Goal: Task Accomplishment & Management: Complete application form

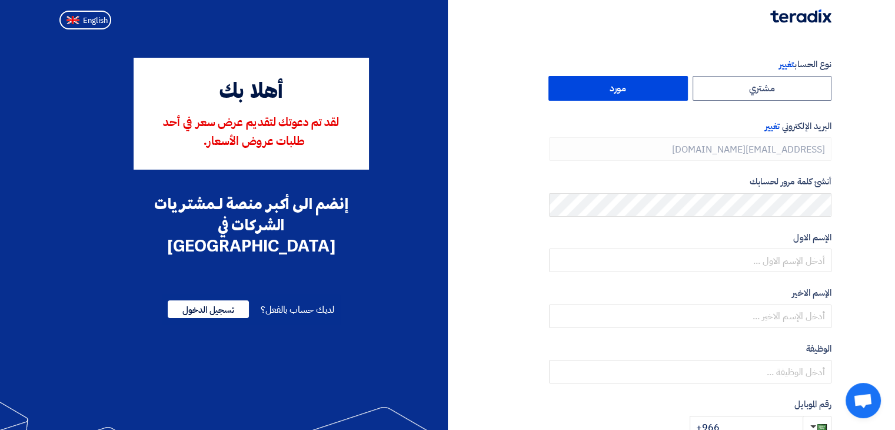
type input "+966 550253540"
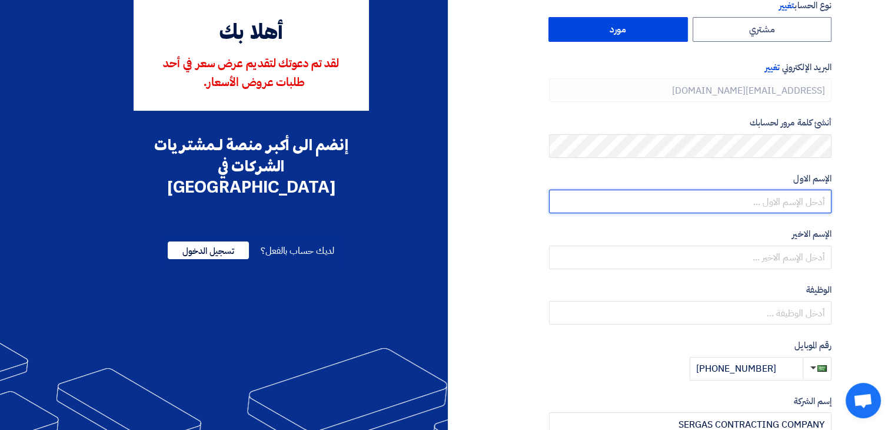
click at [800, 204] on input "text" at bounding box center [690, 202] width 283 height 24
type input "Wiam"
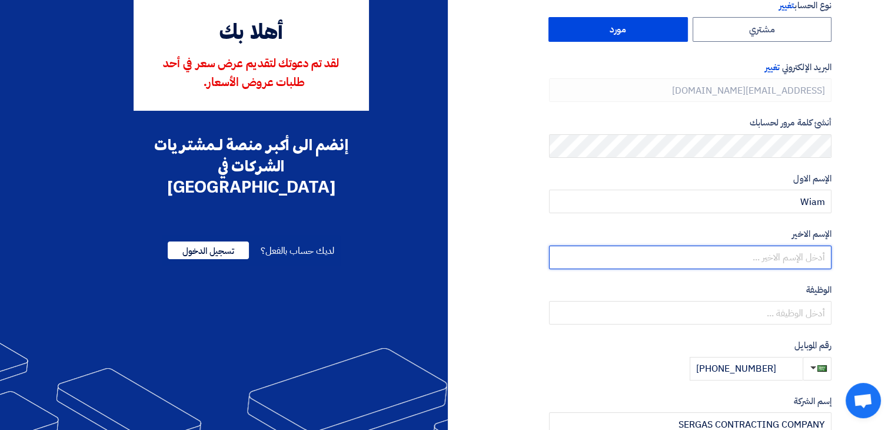
click at [789, 263] on input "text" at bounding box center [690, 257] width 283 height 24
type input "Outaleb"
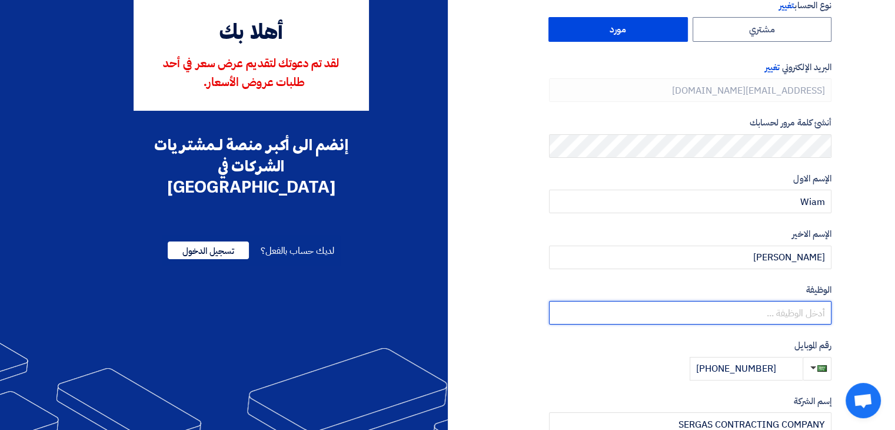
click at [775, 307] on input "text" at bounding box center [690, 313] width 283 height 24
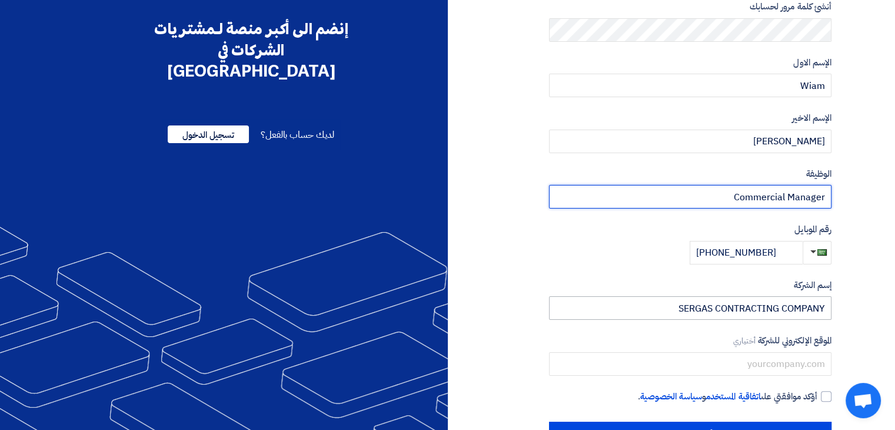
scroll to position [177, 0]
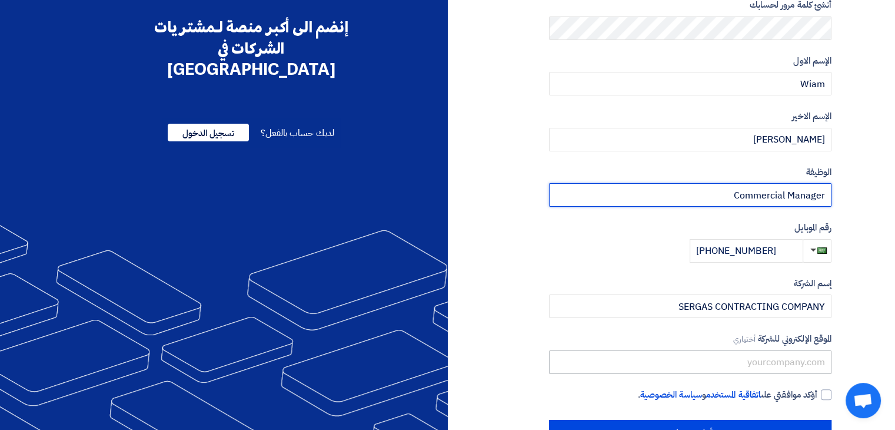
type input "Commercial Manager"
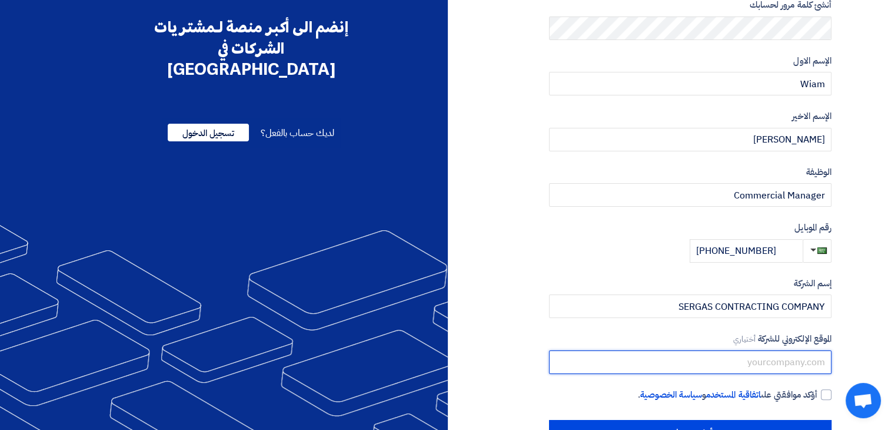
click at [790, 356] on input "text" at bounding box center [690, 362] width 283 height 24
type input "www.sergas.com"
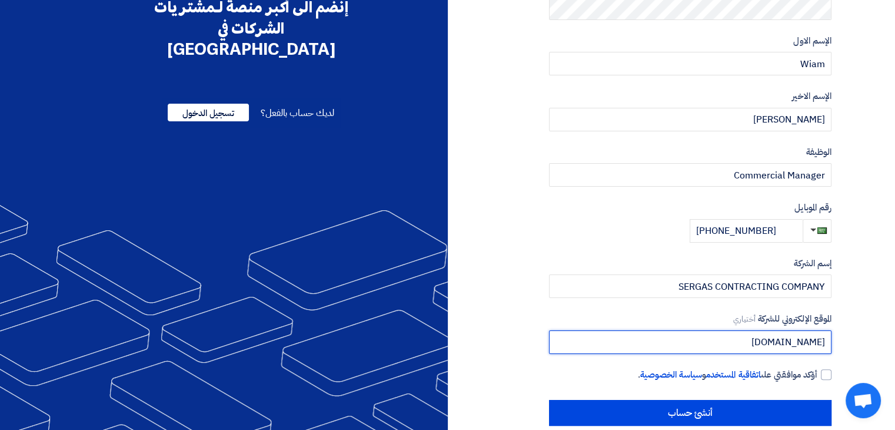
scroll to position [215, 0]
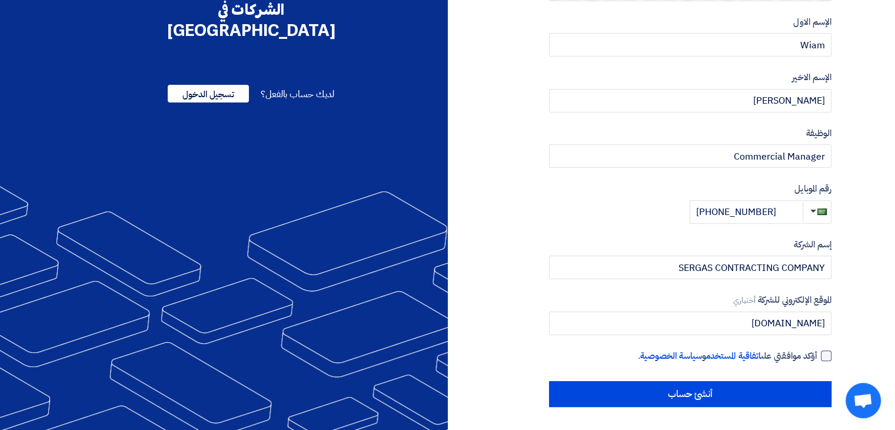
click at [826, 353] on div at bounding box center [826, 355] width 11 height 11
click at [817, 353] on input "أؤكد موافقتي على اتفاقية المستخدم و سياسة الخصوصية ." at bounding box center [676, 361] width 283 height 24
checkbox input "true"
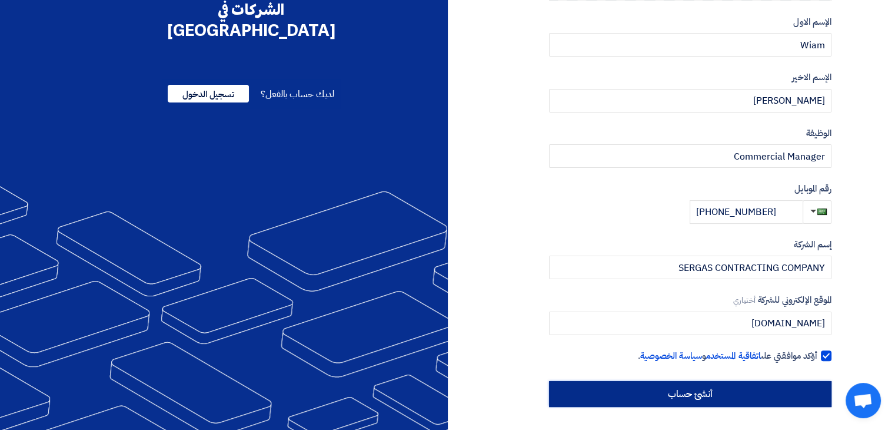
click at [705, 392] on input "أنشئ حساب" at bounding box center [690, 394] width 283 height 26
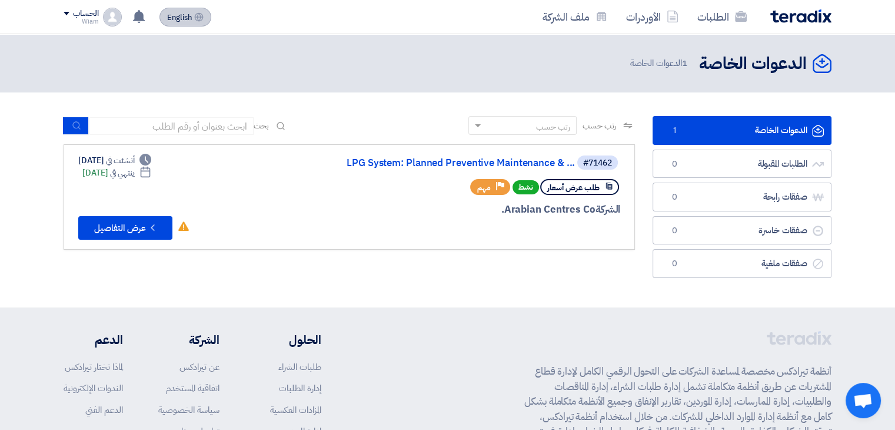
click at [173, 19] on span "English" at bounding box center [179, 18] width 25 height 8
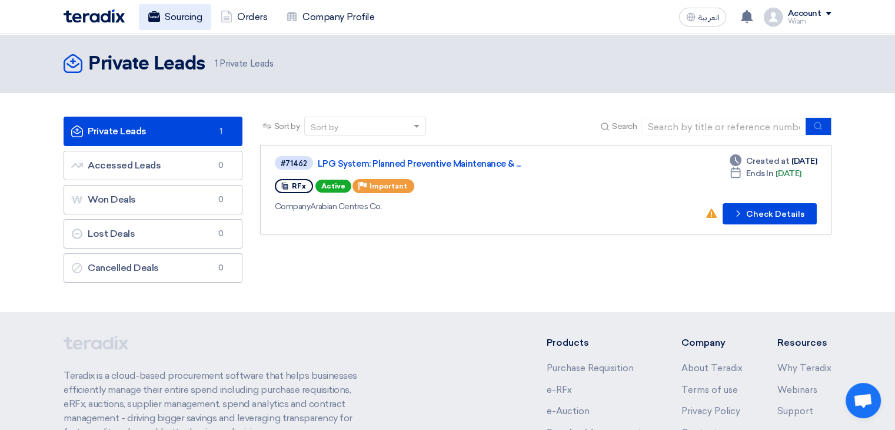
click at [165, 15] on link "Sourcing" at bounding box center [175, 17] width 72 height 26
click at [775, 215] on button "Check details Check Details" at bounding box center [770, 213] width 94 height 21
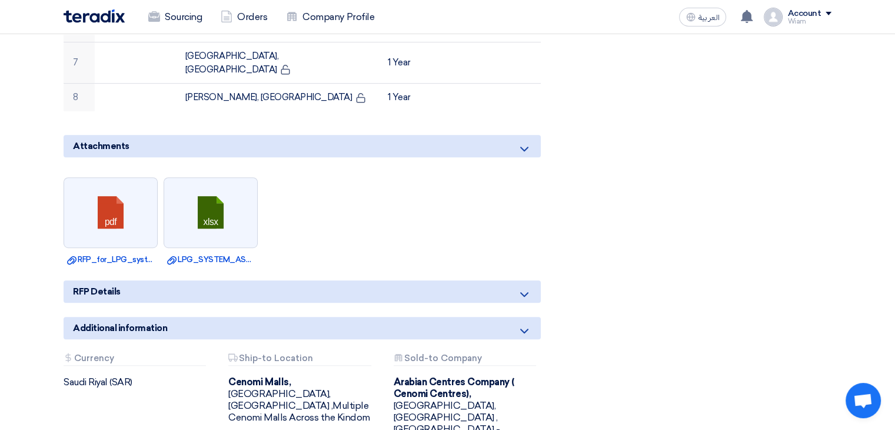
scroll to position [647, 0]
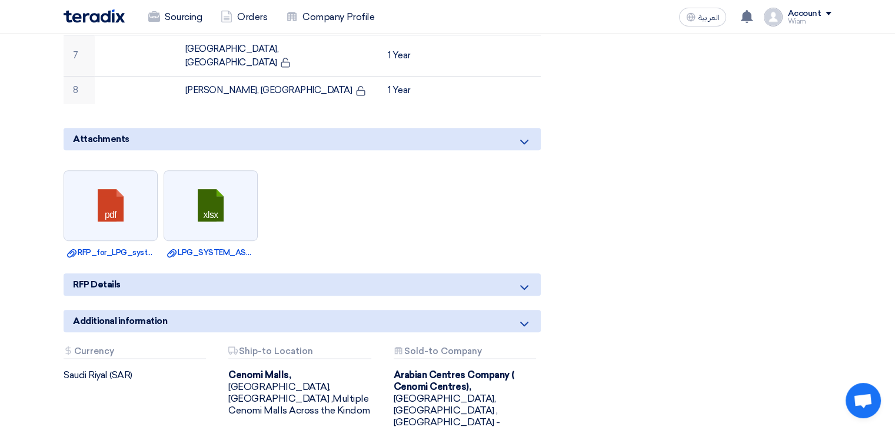
click at [220, 273] on div "RFP Details" at bounding box center [302, 284] width 477 height 22
click at [523, 280] on icon at bounding box center [524, 287] width 14 height 14
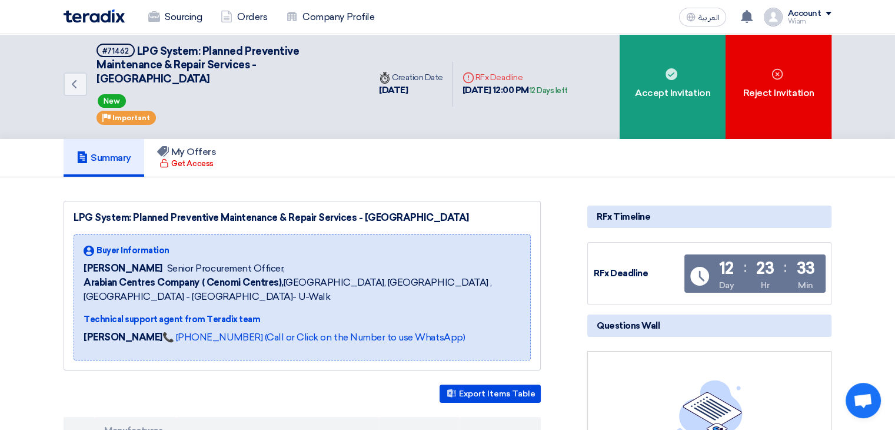
scroll to position [0, 0]
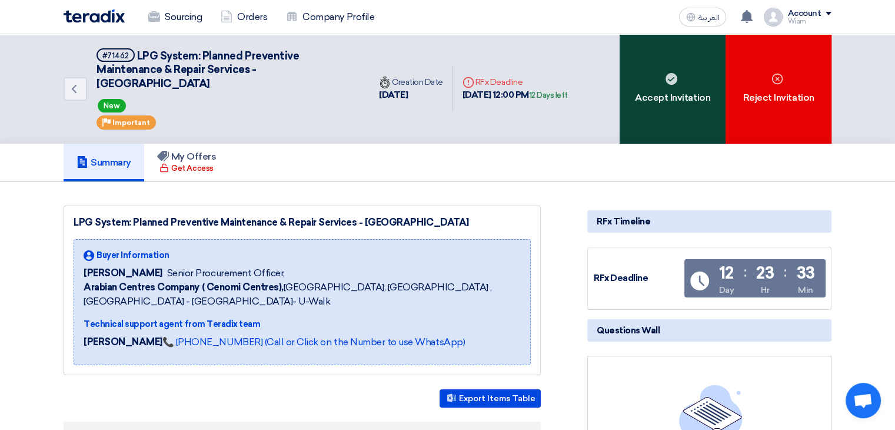
click at [684, 98] on div "Accept Invitation" at bounding box center [673, 88] width 106 height 109
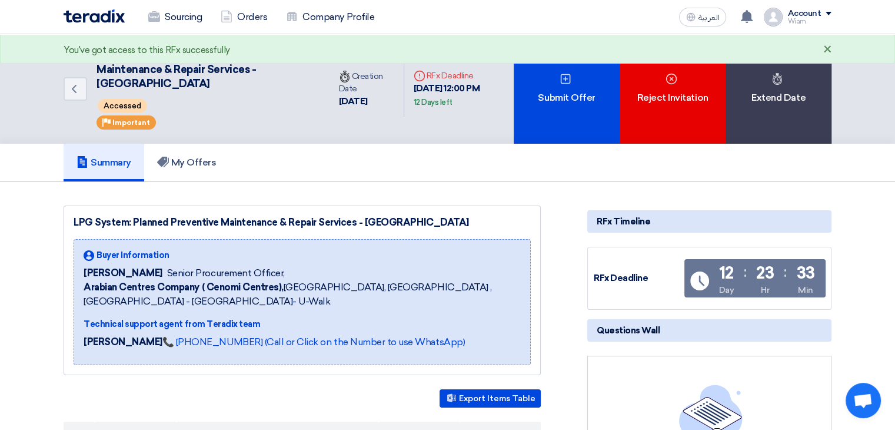
click at [827, 49] on div "×" at bounding box center [827, 50] width 9 height 14
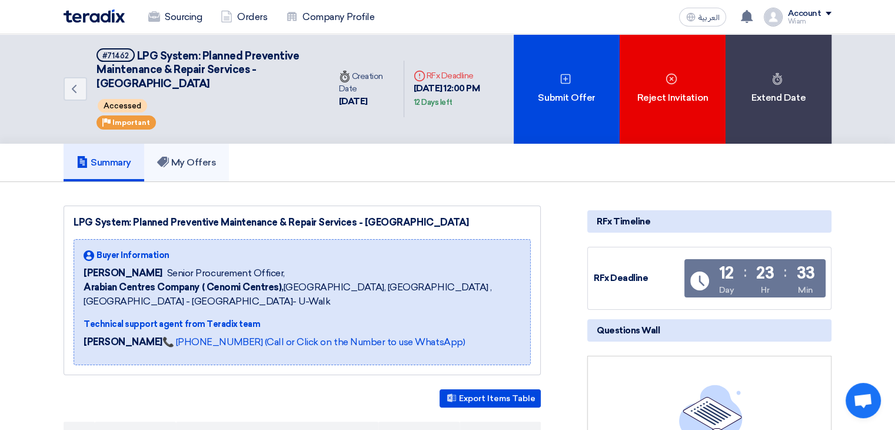
click at [187, 169] on link "My Offers" at bounding box center [186, 163] width 85 height 38
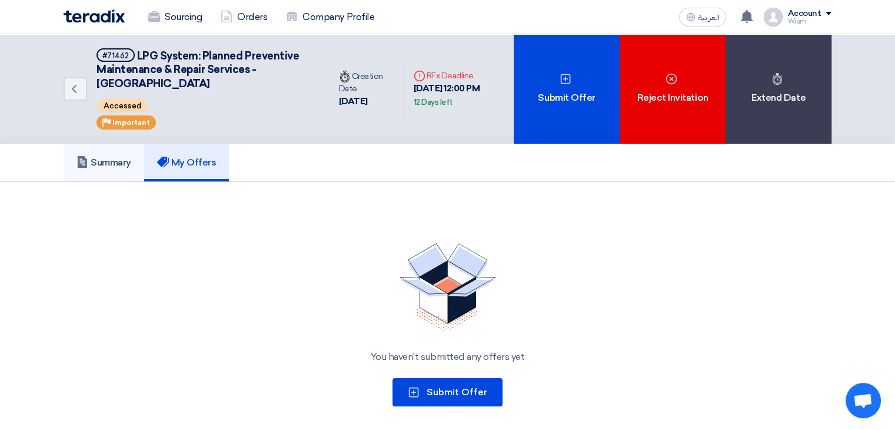
click at [88, 162] on h5 "Summary" at bounding box center [104, 163] width 55 height 12
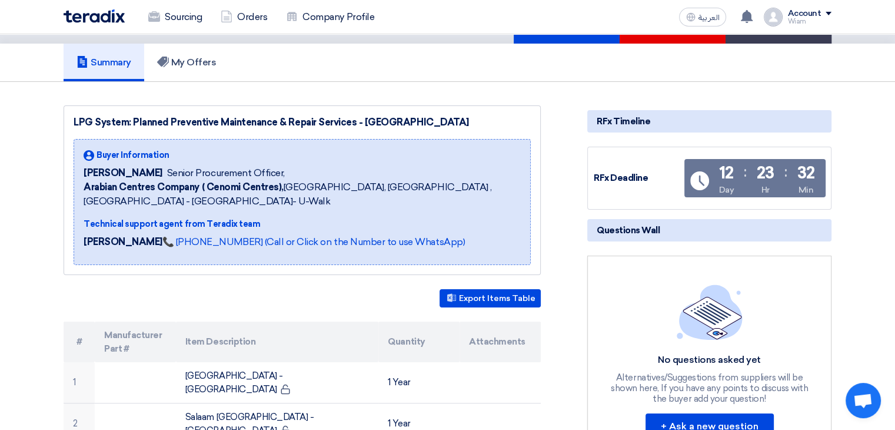
scroll to position [118, 0]
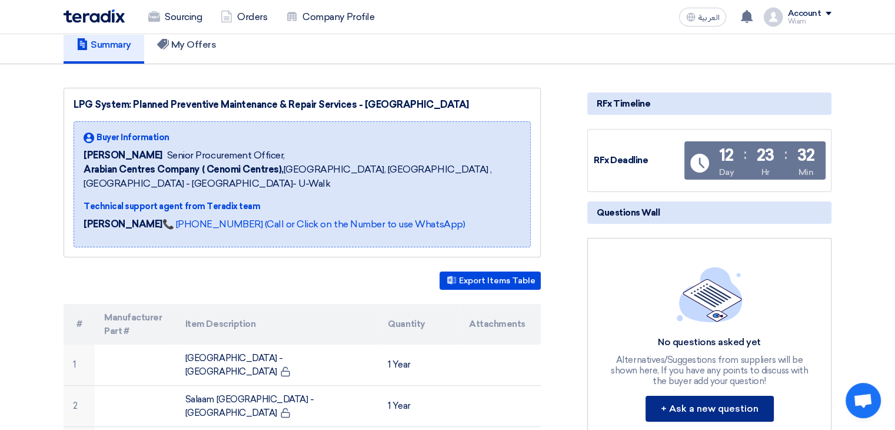
click at [729, 406] on button "+ Ask a new question" at bounding box center [710, 409] width 128 height 26
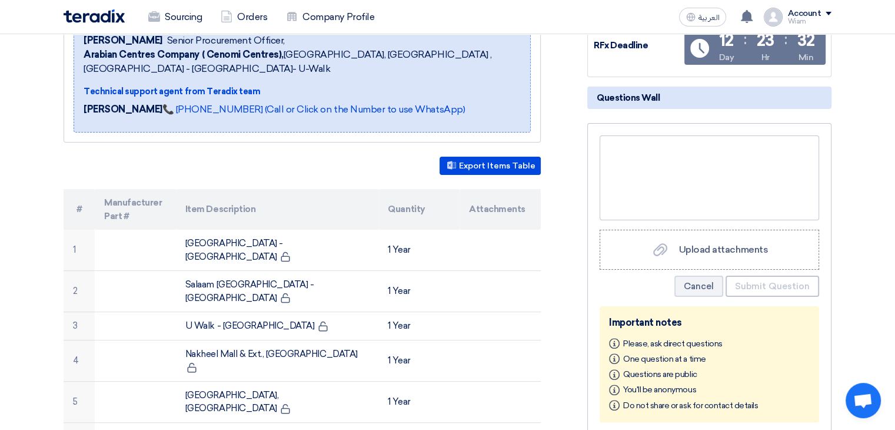
scroll to position [235, 0]
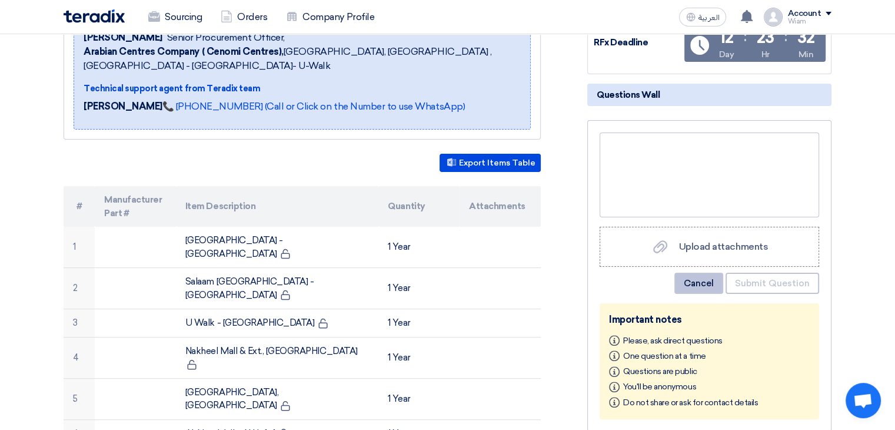
click at [696, 283] on button "Cancel" at bounding box center [698, 282] width 49 height 21
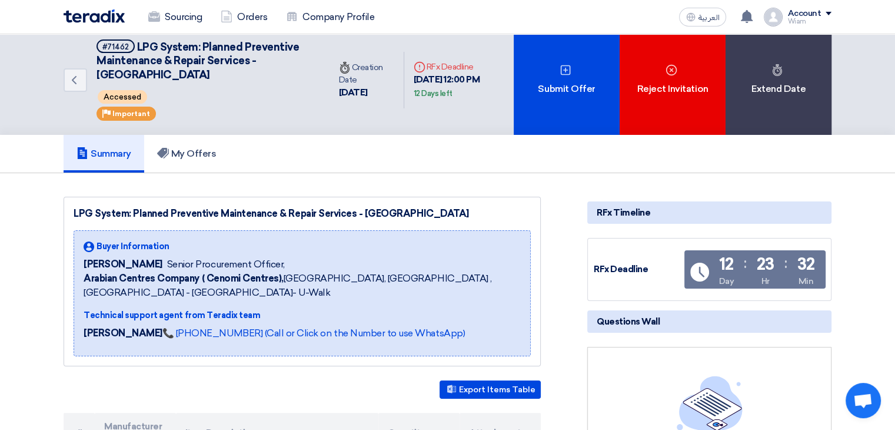
scroll to position [0, 0]
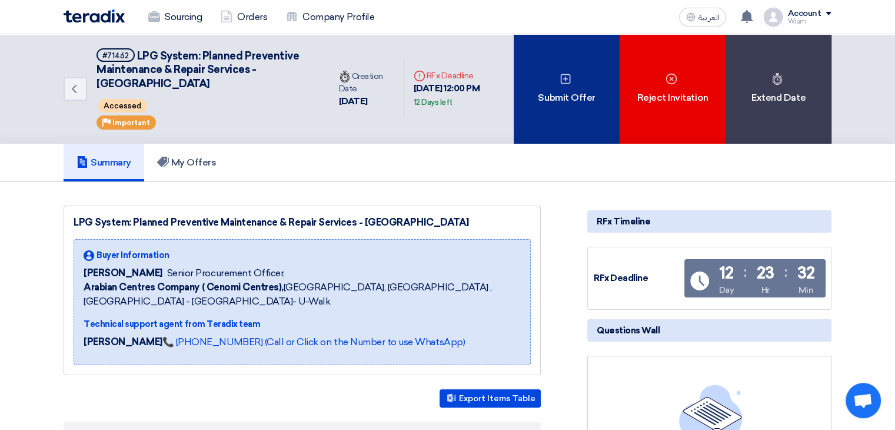
click at [567, 77] on icon at bounding box center [566, 79] width 12 height 12
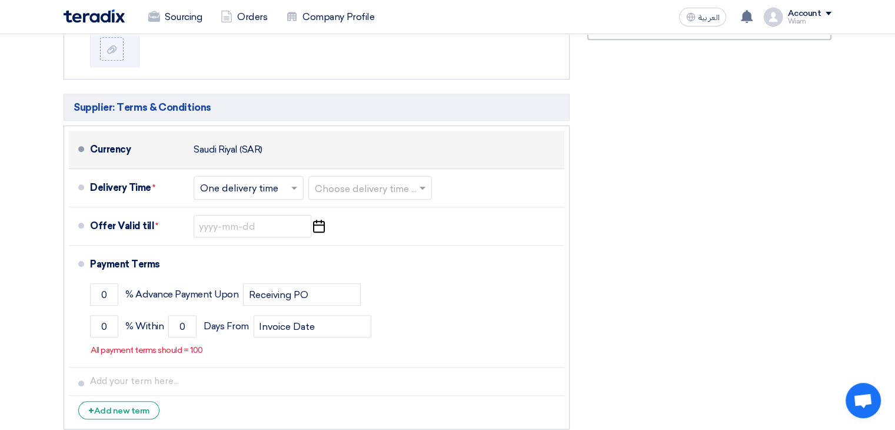
scroll to position [942, 0]
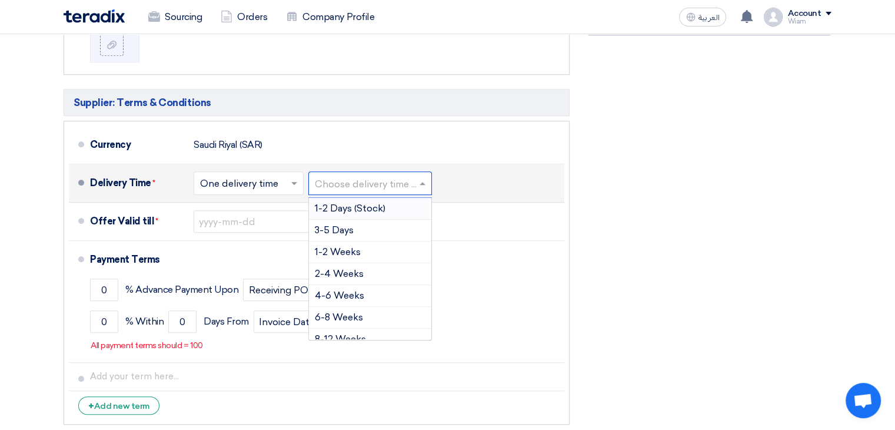
click at [360, 176] on input "text" at bounding box center [371, 184] width 112 height 17
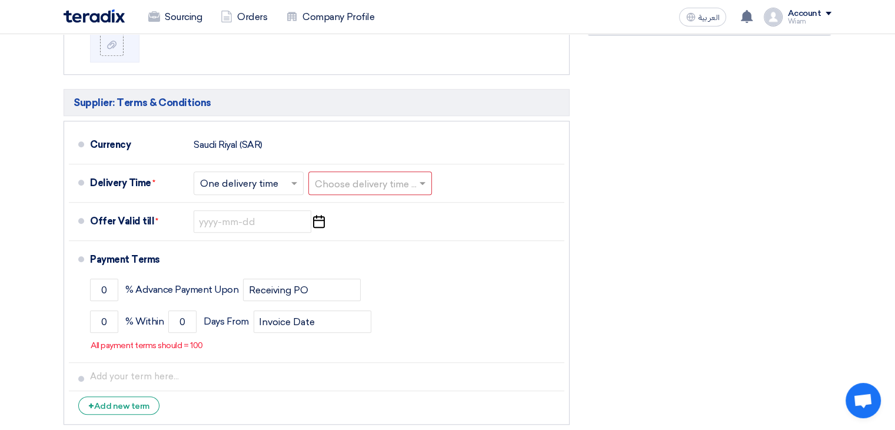
click at [656, 158] on div "Financial Offer Summary Subtotal Saudi Riyal (SAR) 0 Taxes Saudi Riyal (SAR)" at bounding box center [710, 116] width 262 height 629
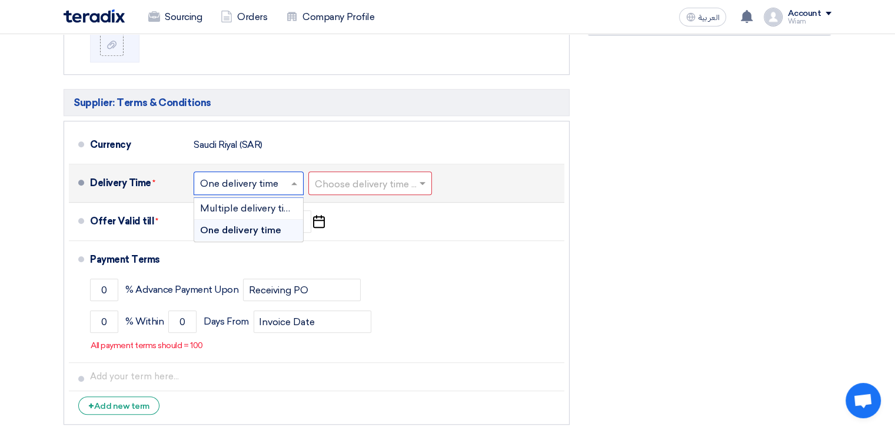
click at [265, 176] on input "text" at bounding box center [249, 184] width 98 height 17
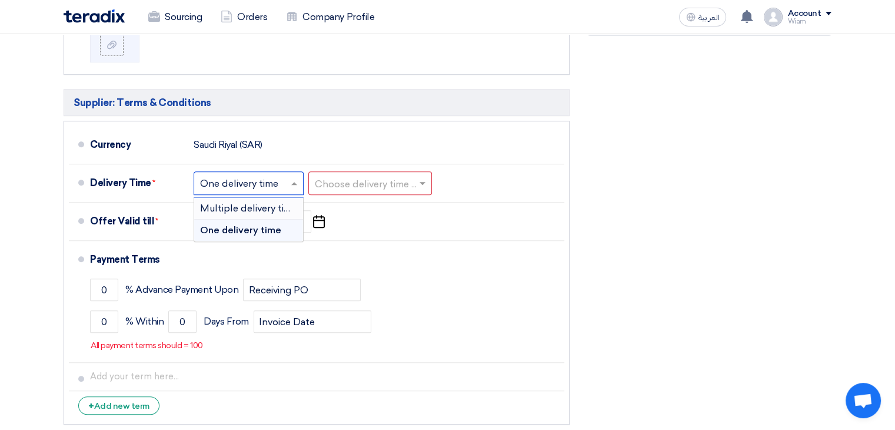
click at [607, 201] on div "Financial Offer Summary Subtotal Saudi Riyal (SAR) 0 Taxes Saudi Riyal (SAR)" at bounding box center [710, 116] width 262 height 629
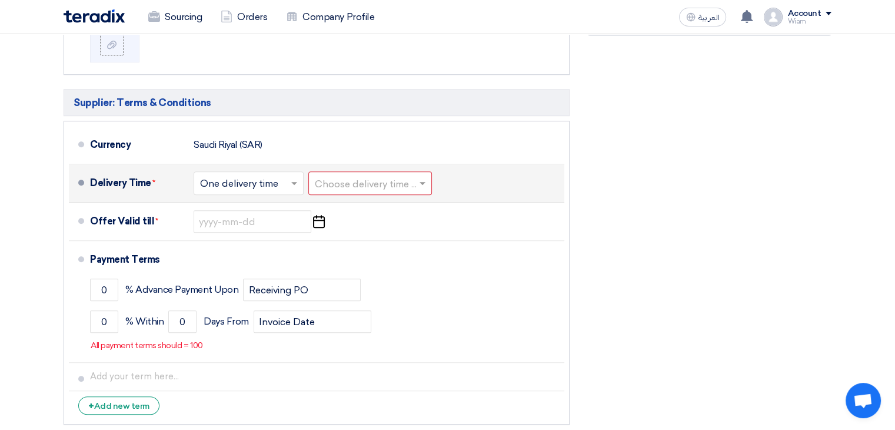
click at [226, 176] on input "text" at bounding box center [249, 184] width 98 height 17
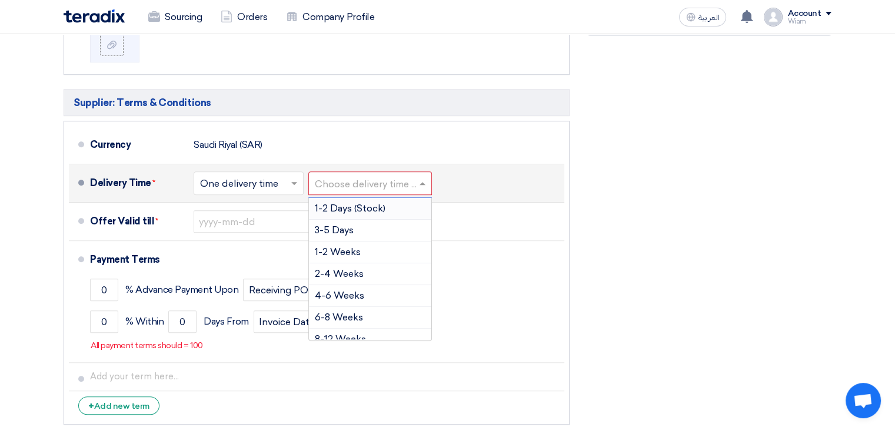
click at [400, 176] on input "text" at bounding box center [371, 184] width 112 height 17
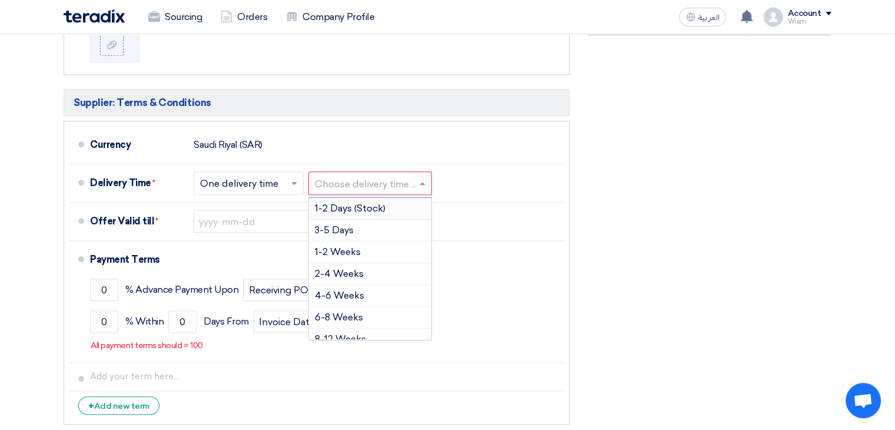
click at [584, 168] on div "Financial Offer Summary Subtotal Saudi Riyal (SAR) 0 Taxes Saudi Riyal (SAR)" at bounding box center [710, 116] width 262 height 629
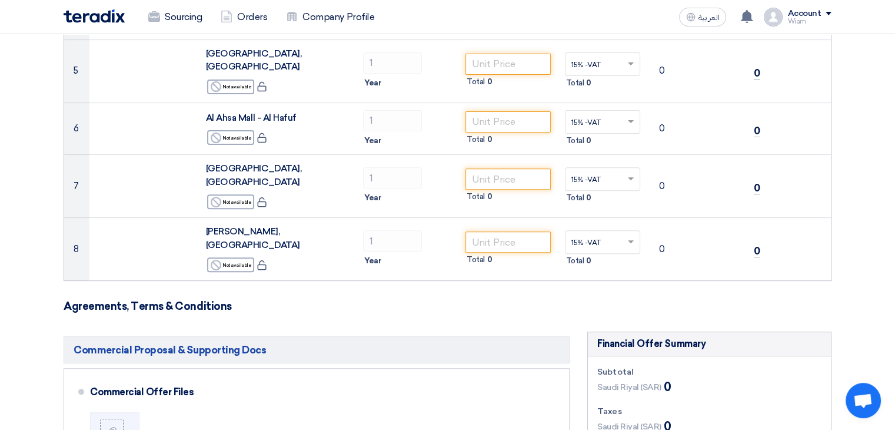
scroll to position [0, 0]
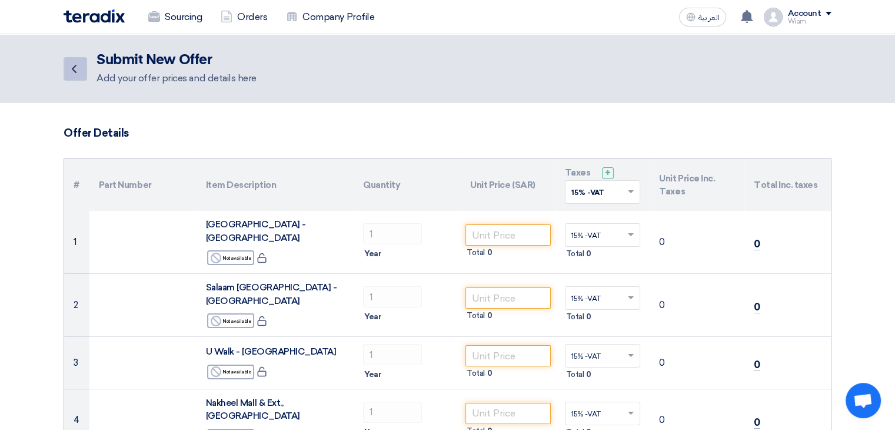
click at [73, 63] on icon "Back" at bounding box center [74, 69] width 14 height 14
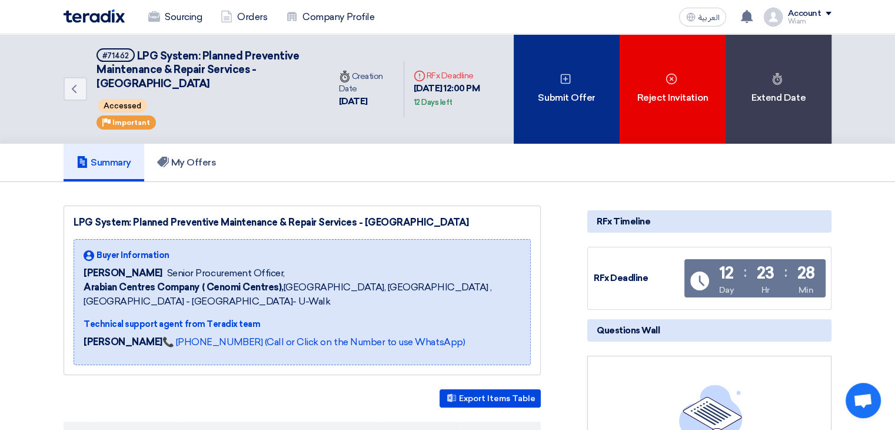
click at [557, 123] on div "Submit Offer" at bounding box center [567, 88] width 106 height 109
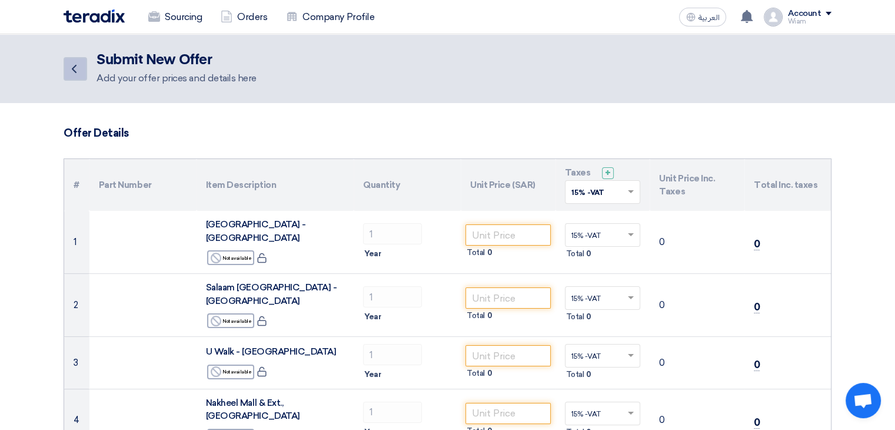
click at [77, 61] on link "Back" at bounding box center [76, 69] width 24 height 24
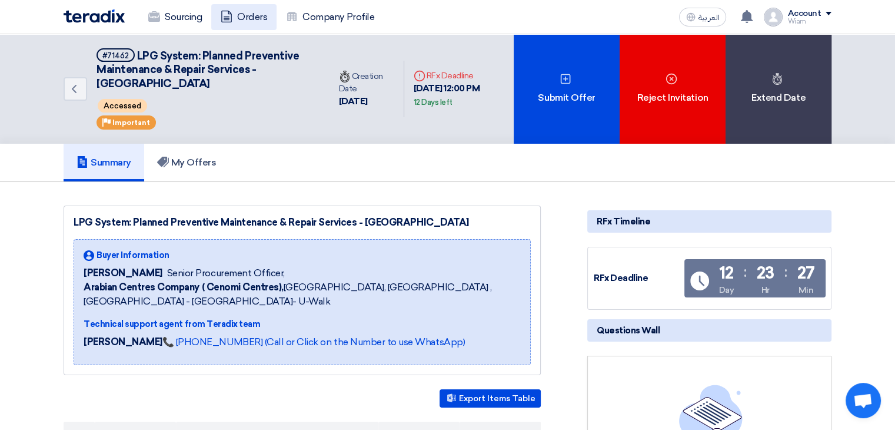
click at [238, 22] on link "Orders" at bounding box center [243, 17] width 65 height 26
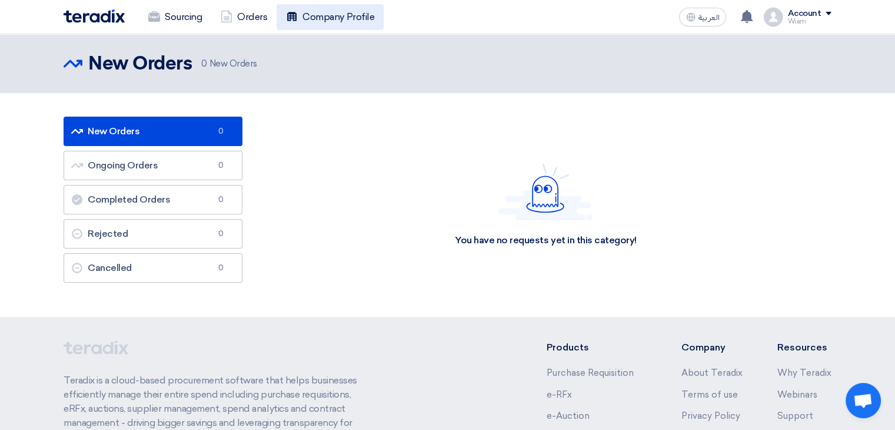
click at [300, 15] on link "Company Profile" at bounding box center [330, 17] width 107 height 26
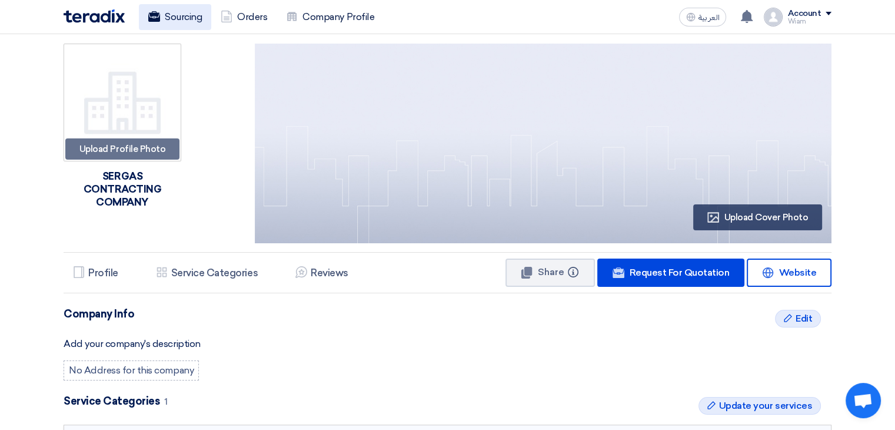
click at [176, 9] on link "Sourcing" at bounding box center [175, 17] width 72 height 26
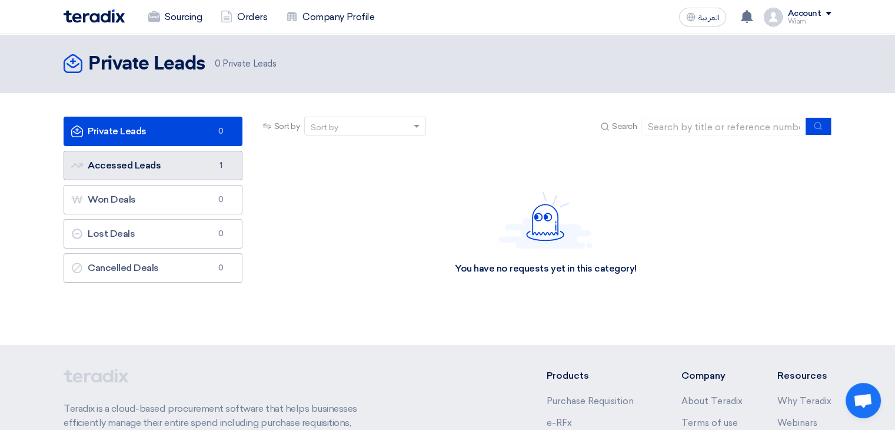
click at [220, 167] on span "1" at bounding box center [221, 165] width 14 height 12
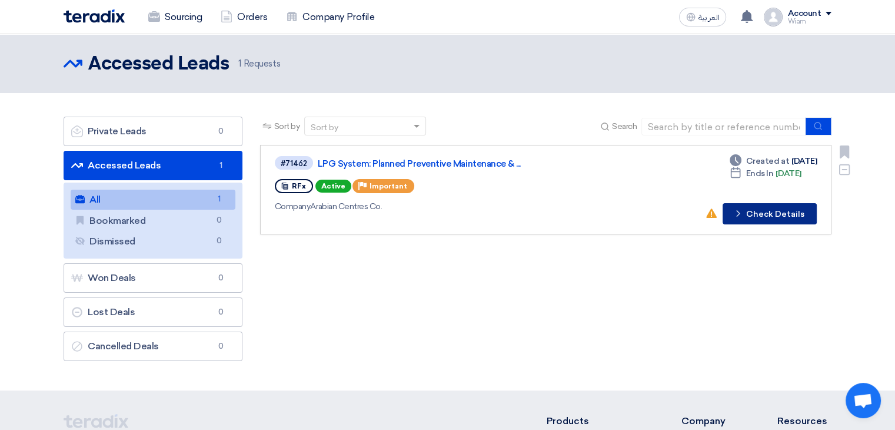
click at [782, 207] on button "Check details Check Details" at bounding box center [770, 213] width 94 height 21
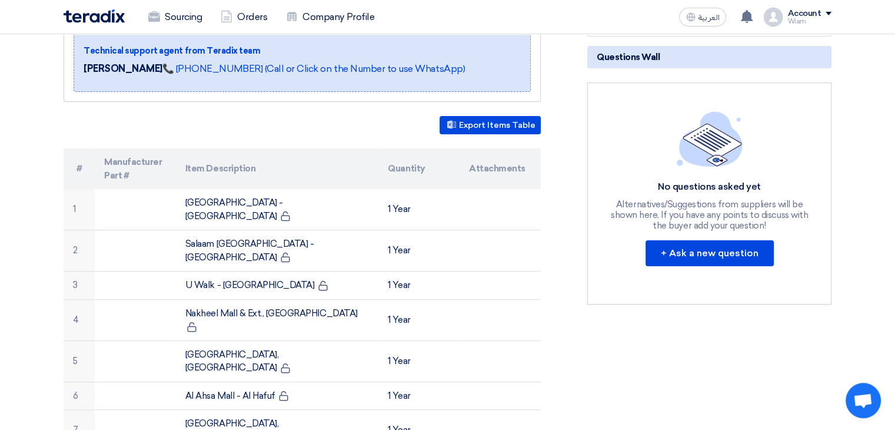
scroll to position [294, 0]
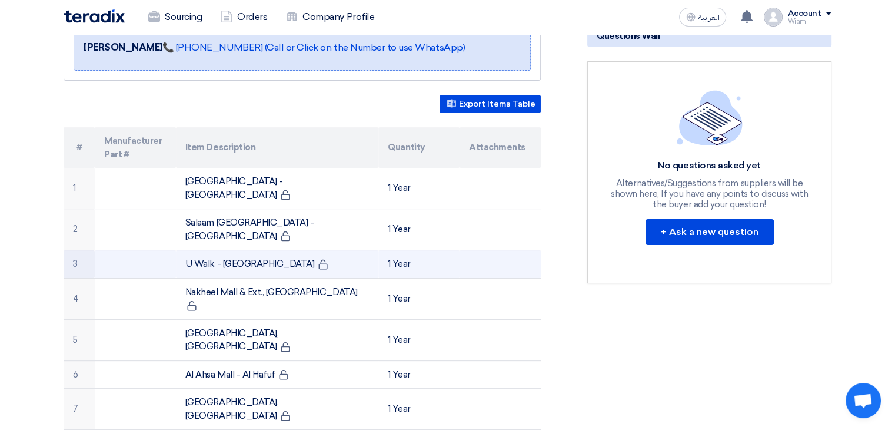
drag, startPoint x: 69, startPoint y: 234, endPoint x: 213, endPoint y: 232, distance: 144.2
click at [213, 250] on tr "3 U Walk - Riyadh 1 Year" at bounding box center [302, 264] width 477 height 28
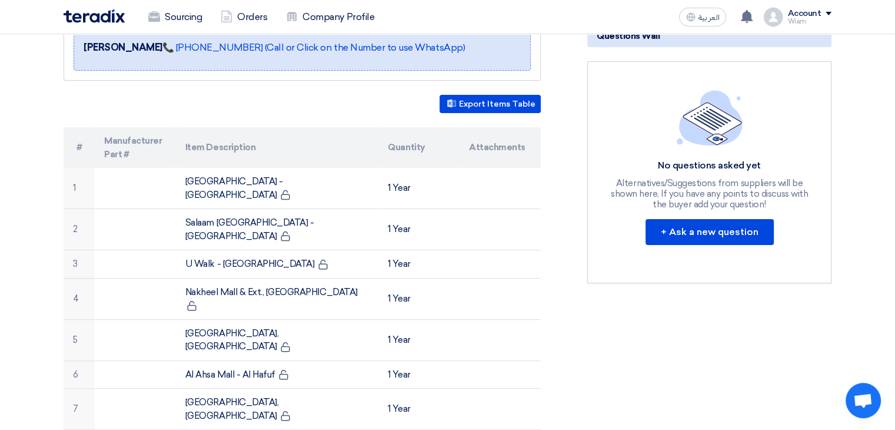
click at [0, 190] on section "LPG System: Planned Preventive Maintenance & Repair Services - Central & Easter…" at bounding box center [447, 383] width 895 height 990
